Goal: Information Seeking & Learning: Learn about a topic

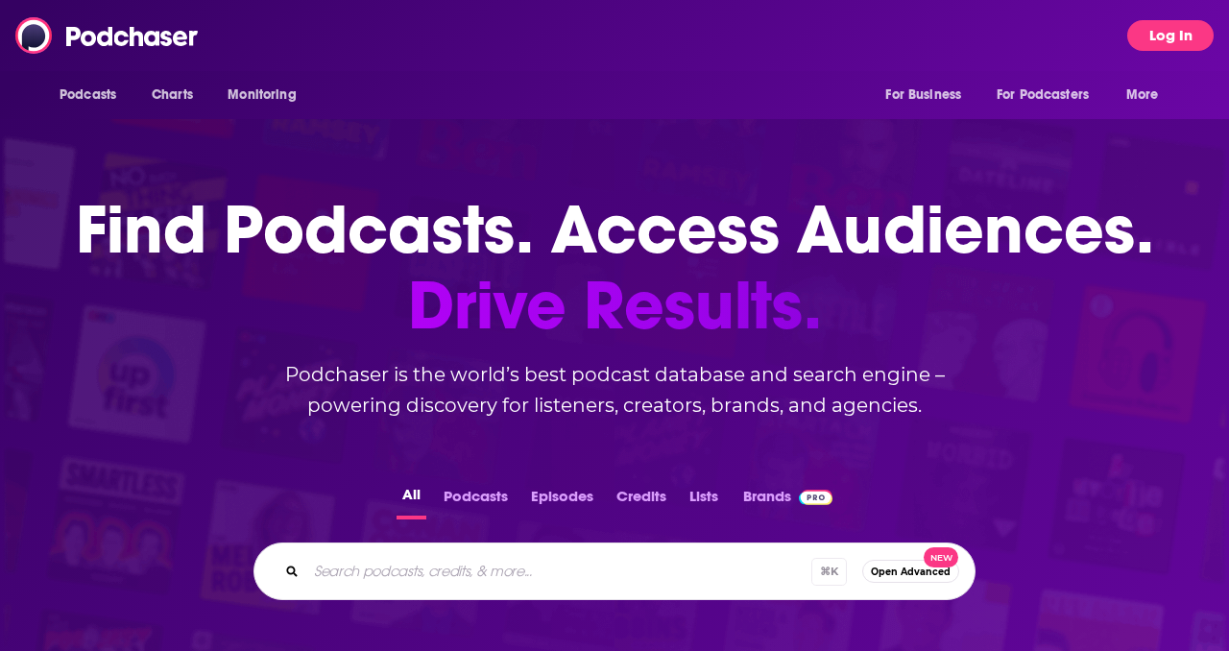
click at [1174, 35] on button "Log In" at bounding box center [1170, 35] width 86 height 31
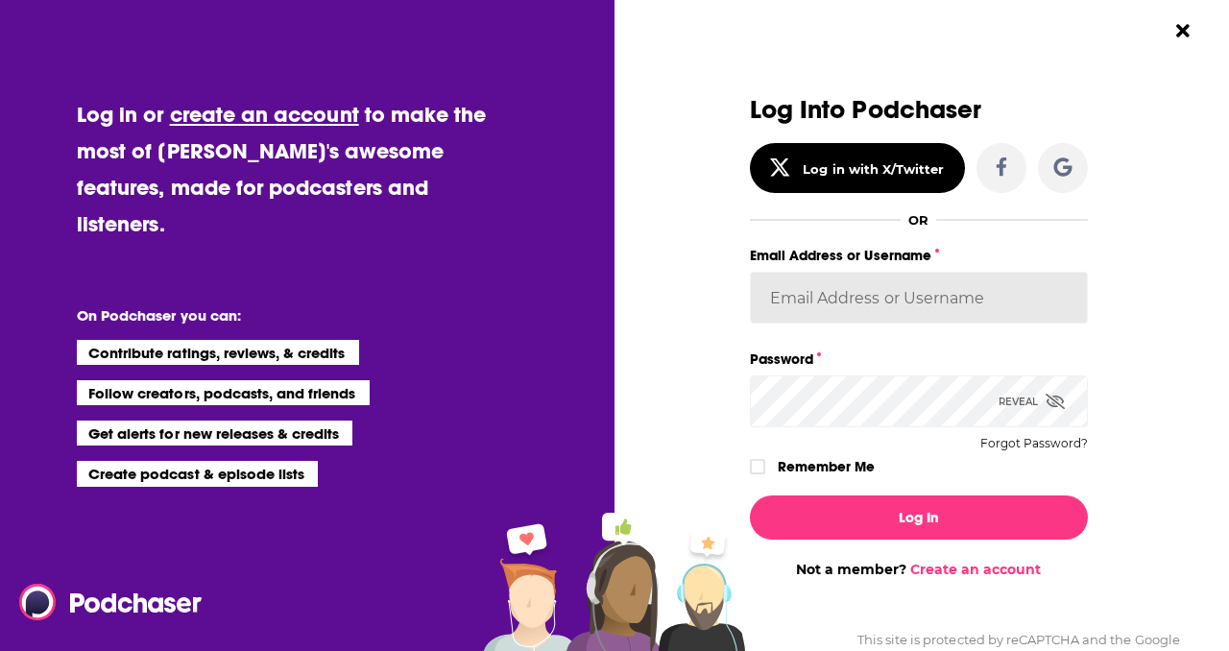
click at [909, 306] on input "Email Address or Username" at bounding box center [919, 298] width 338 height 52
type input "[PERSON_NAME][EMAIL_ADDRESS][DOMAIN_NAME]"
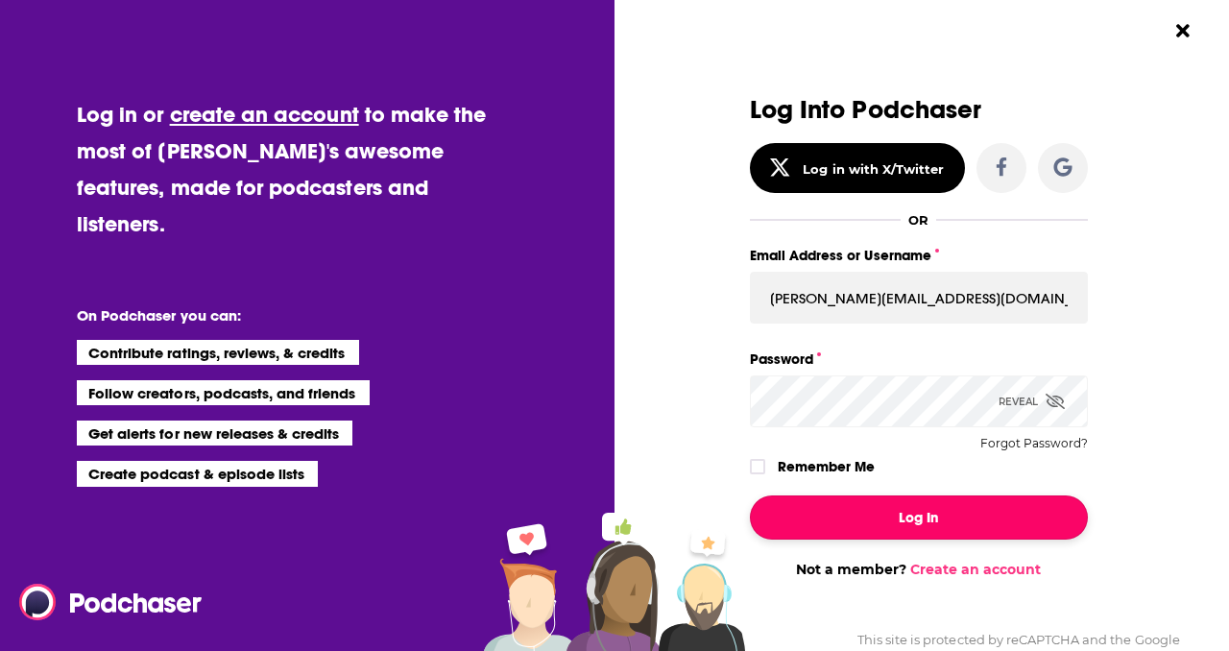
click at [870, 515] on button "Log In" at bounding box center [919, 517] width 338 height 44
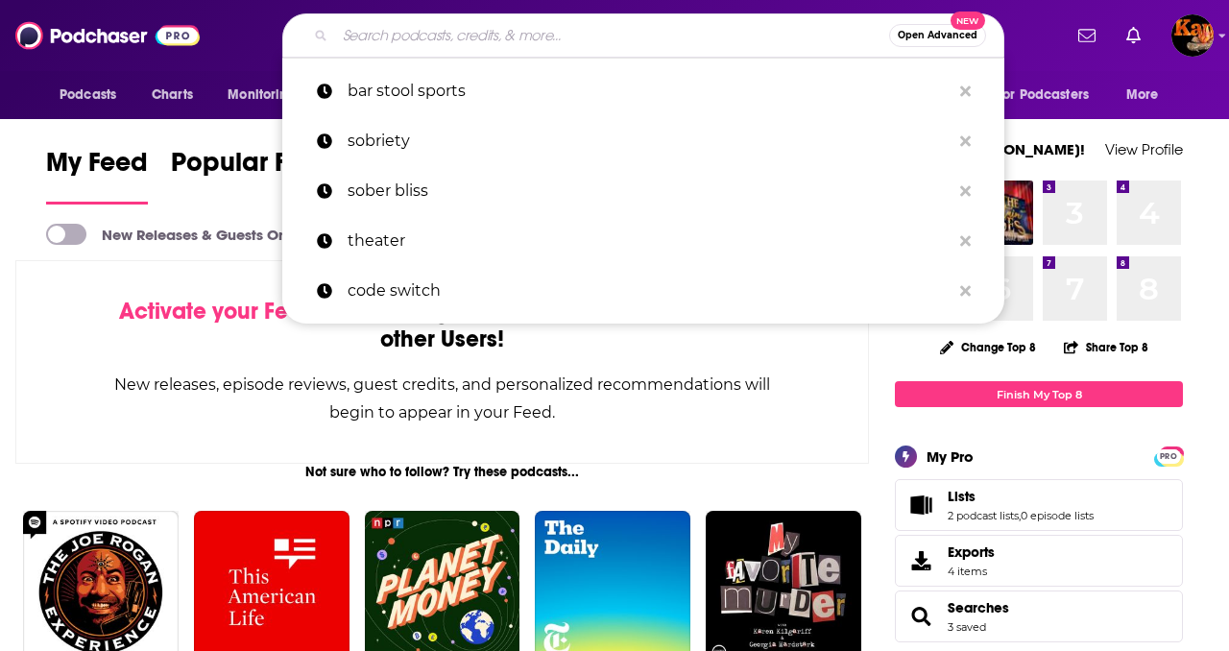
click at [514, 36] on input "Search podcasts, credits, & more..." at bounding box center [612, 35] width 554 height 31
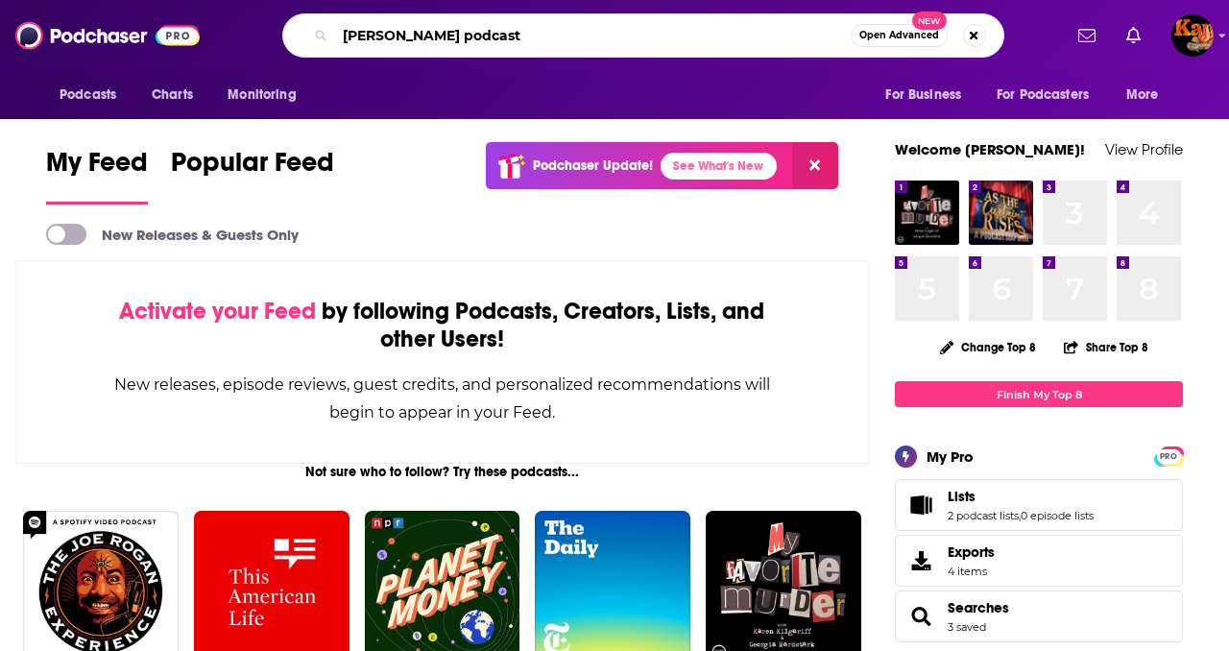
type input "[PERSON_NAME] podcast"
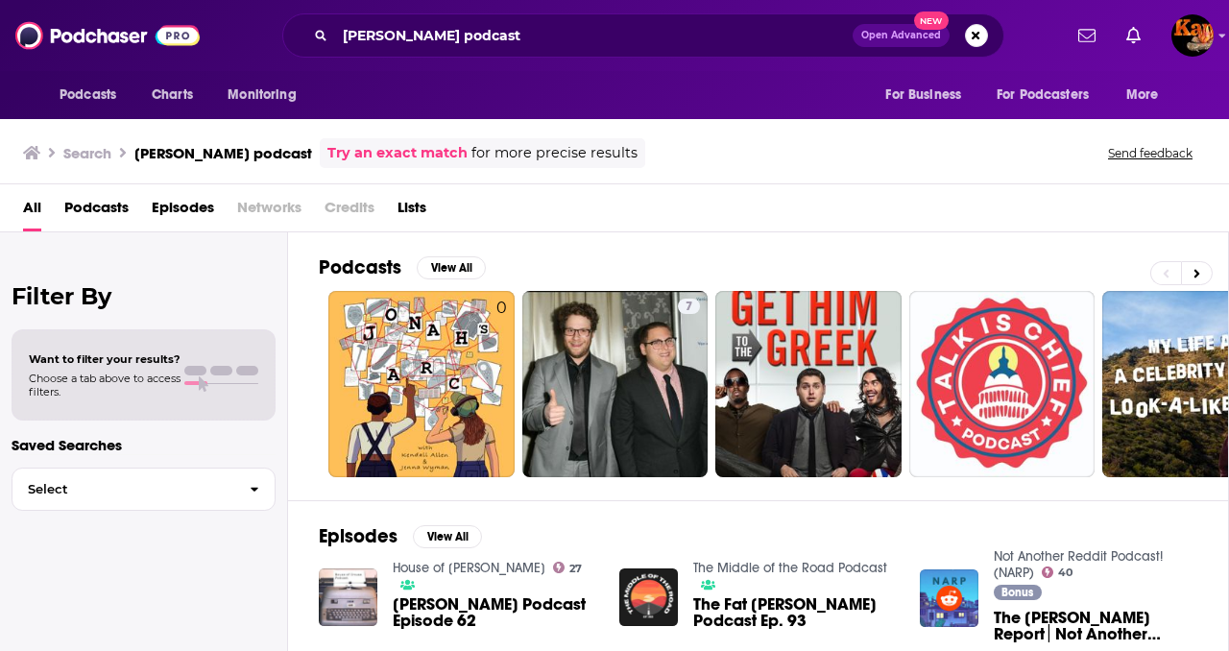
click at [95, 210] on span "Podcasts" at bounding box center [96, 211] width 64 height 39
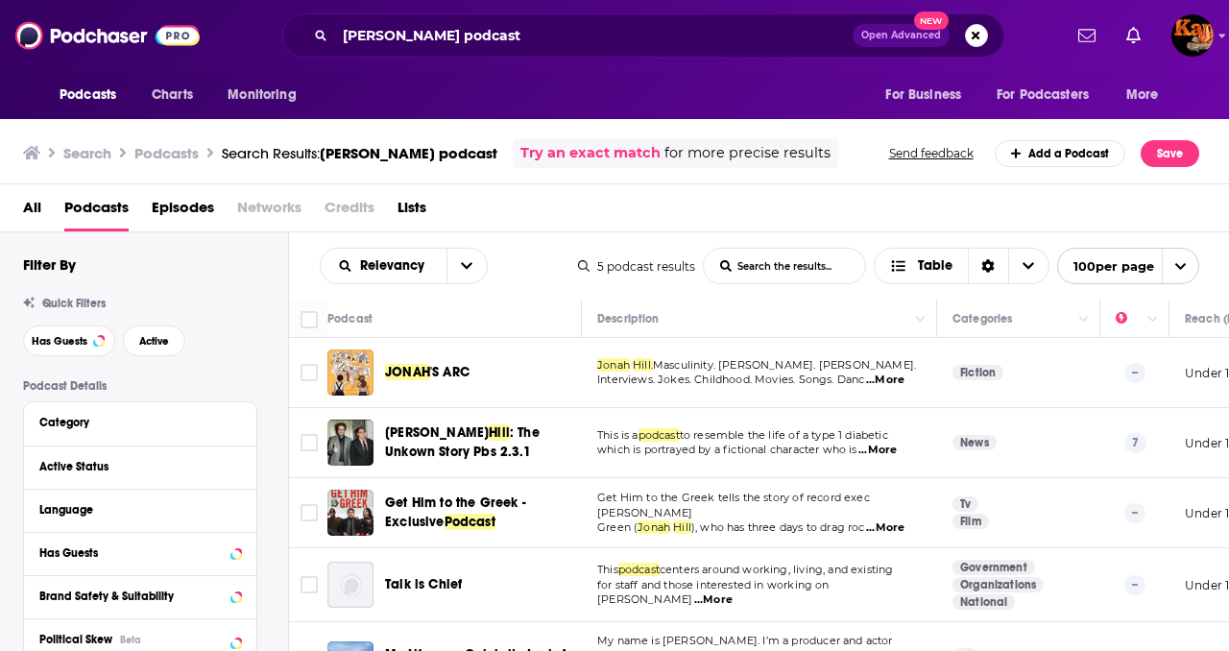
click at [423, 377] on span "JONAH" at bounding box center [407, 372] width 45 height 16
